Goal: Transaction & Acquisition: Purchase product/service

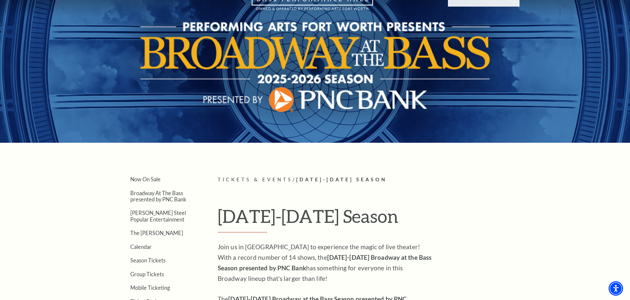
scroll to position [33, 0]
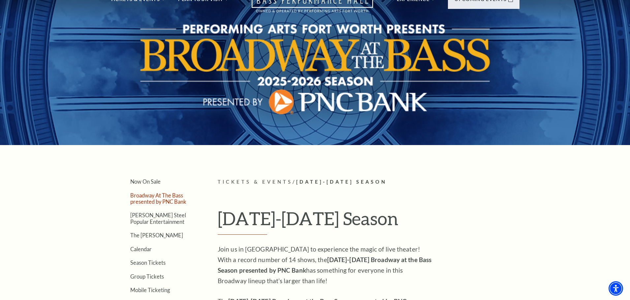
click at [159, 195] on link "Broadway At The Bass presented by PNC Bank" at bounding box center [158, 198] width 56 height 13
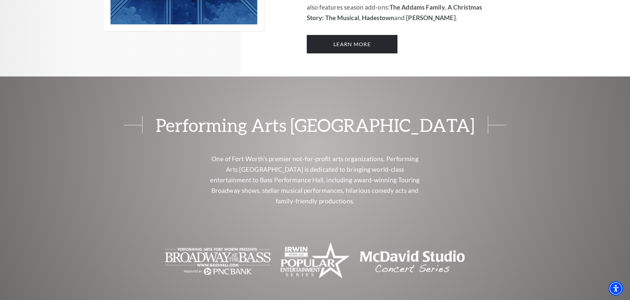
scroll to position [527, 0]
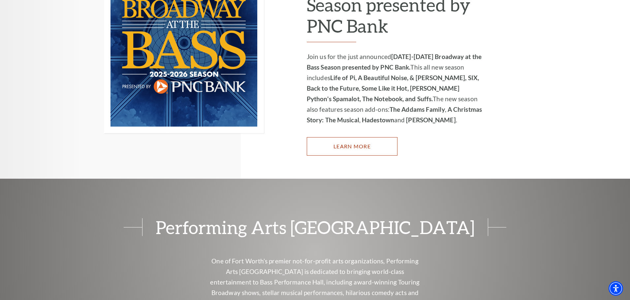
click at [342, 140] on link "Learn More" at bounding box center [352, 146] width 91 height 18
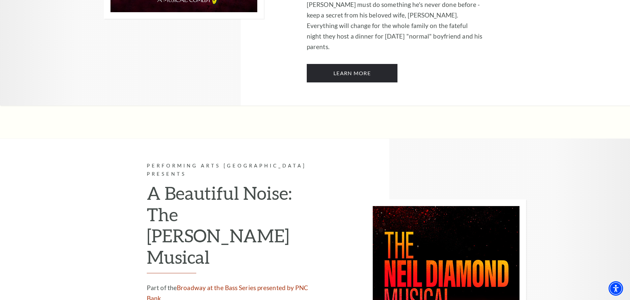
scroll to position [1549, 0]
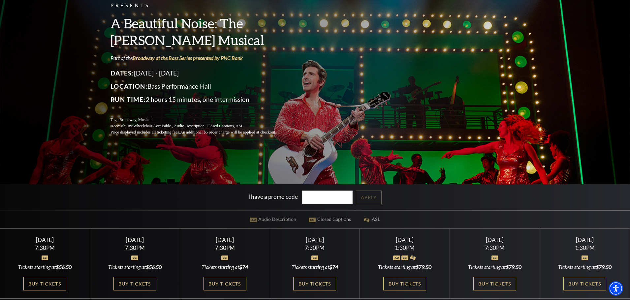
scroll to position [165, 0]
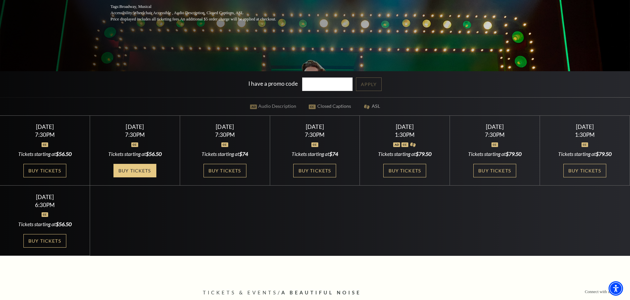
click at [138, 169] on link "Buy Tickets" at bounding box center [134, 171] width 43 height 14
click at [141, 168] on link "Buy Tickets" at bounding box center [134, 171] width 43 height 14
click at [148, 171] on link "Buy Tickets" at bounding box center [134, 171] width 43 height 14
click at [124, 172] on link "Buy Tickets" at bounding box center [134, 171] width 43 height 14
click at [136, 169] on link "Buy Tickets" at bounding box center [134, 171] width 43 height 14
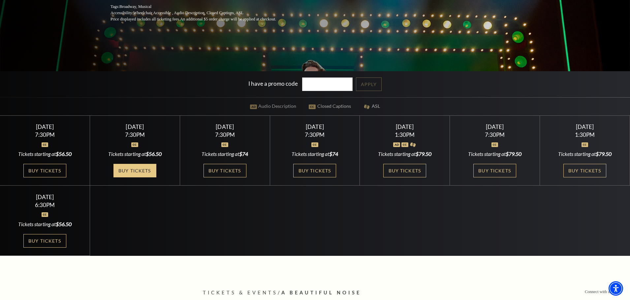
click at [134, 166] on link "Buy Tickets" at bounding box center [134, 171] width 43 height 14
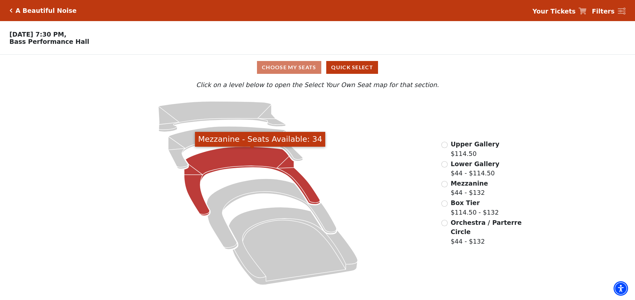
click at [248, 159] on icon "Mezzanine - Seats Available: 34" at bounding box center [252, 181] width 136 height 69
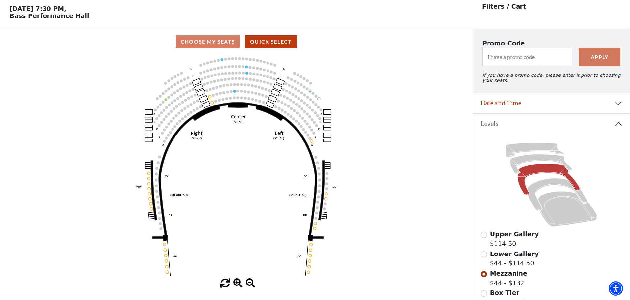
scroll to position [31, 0]
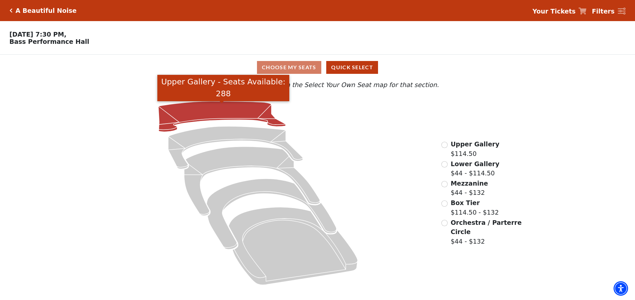
click at [225, 115] on icon "Upper Gallery - Seats Available: 288" at bounding box center [221, 116] width 127 height 31
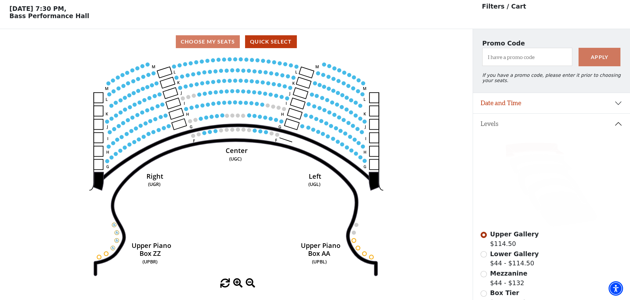
scroll to position [31, 0]
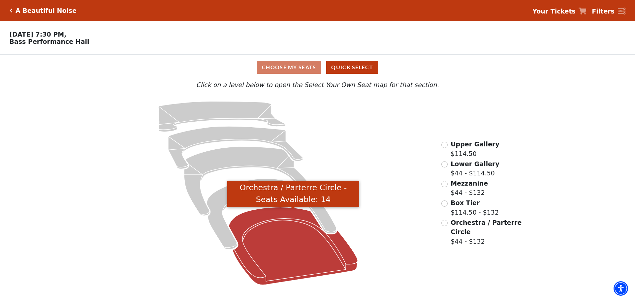
click at [289, 235] on icon "Orchestra / Parterre Circle - Seats Available: 14" at bounding box center [292, 246] width 129 height 78
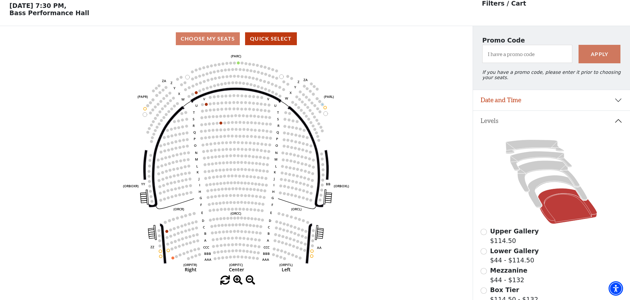
scroll to position [31, 0]
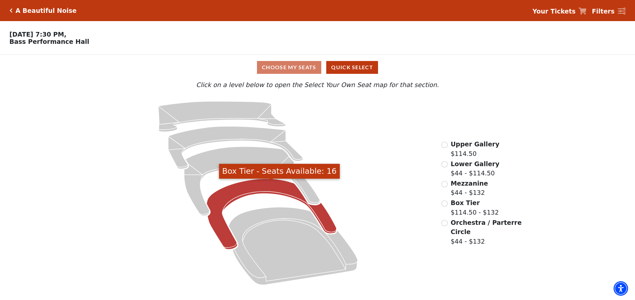
click at [234, 190] on icon "Box Tier - Seats Available: 16" at bounding box center [271, 214] width 130 height 71
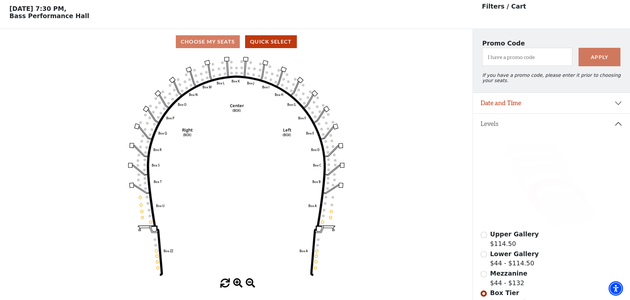
scroll to position [31, 0]
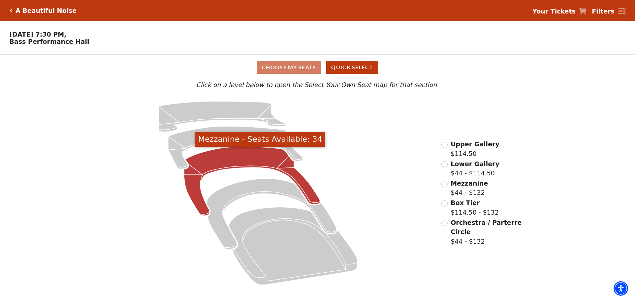
click at [222, 164] on icon "Mezzanine - Seats Available: 34" at bounding box center [252, 181] width 136 height 69
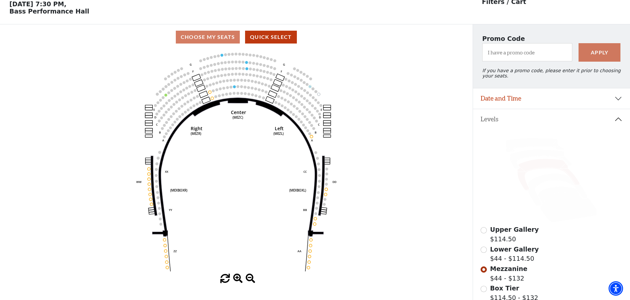
scroll to position [31, 0]
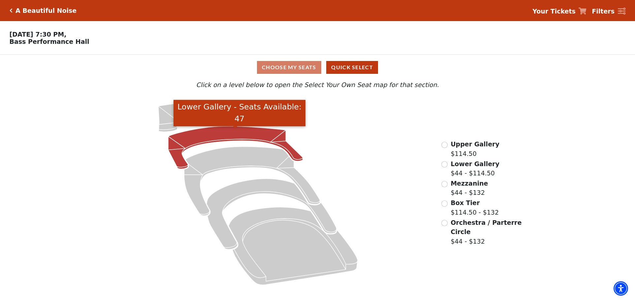
click at [230, 139] on icon "Lower Gallery - Seats Available: 47" at bounding box center [235, 147] width 135 height 43
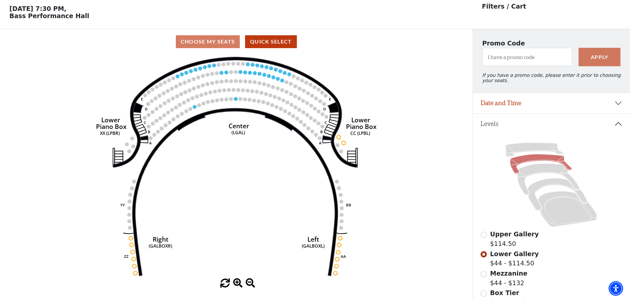
scroll to position [31, 0]
